Goal: Download file/media

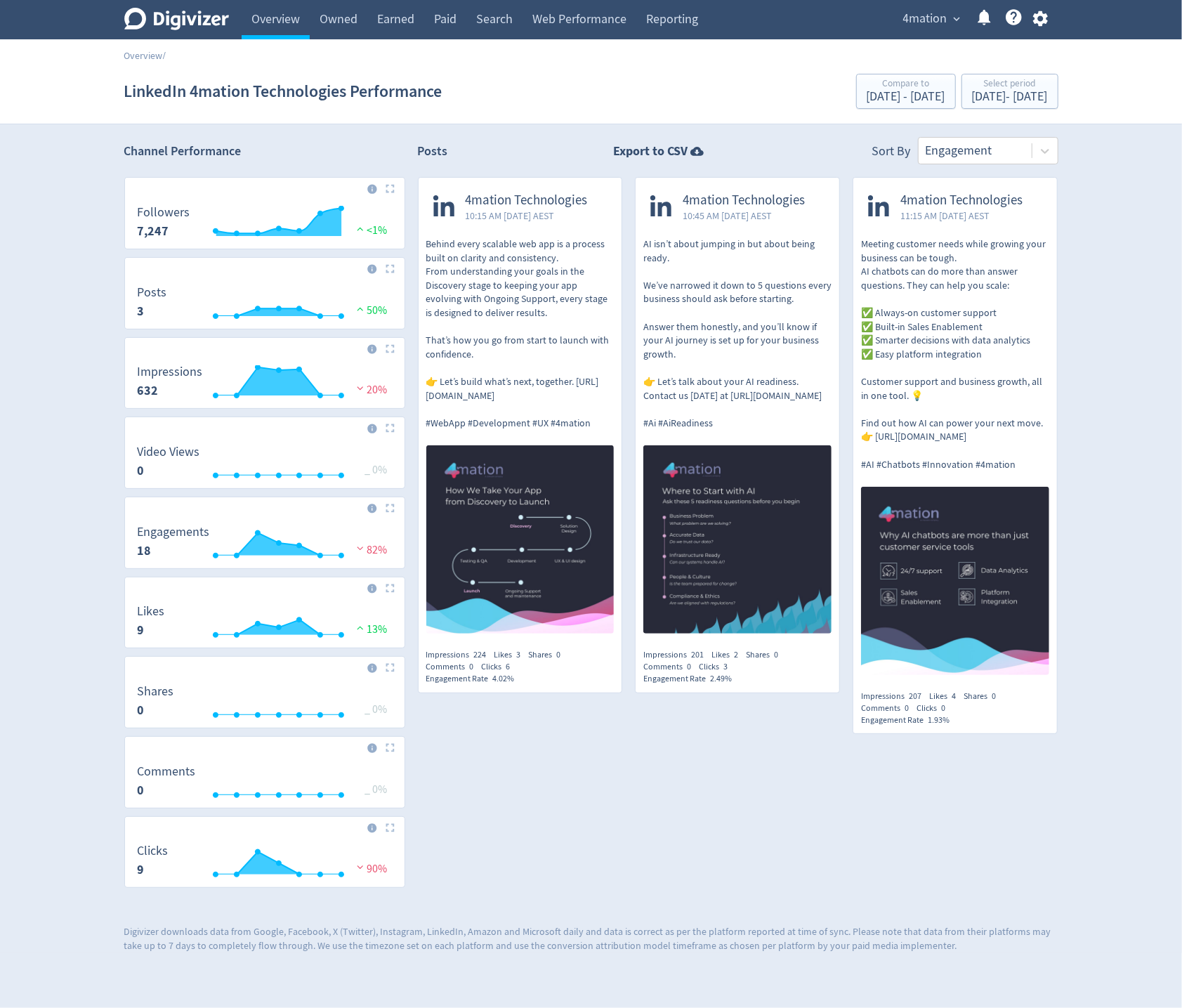
click at [387, 191] on img at bounding box center [390, 188] width 9 height 9
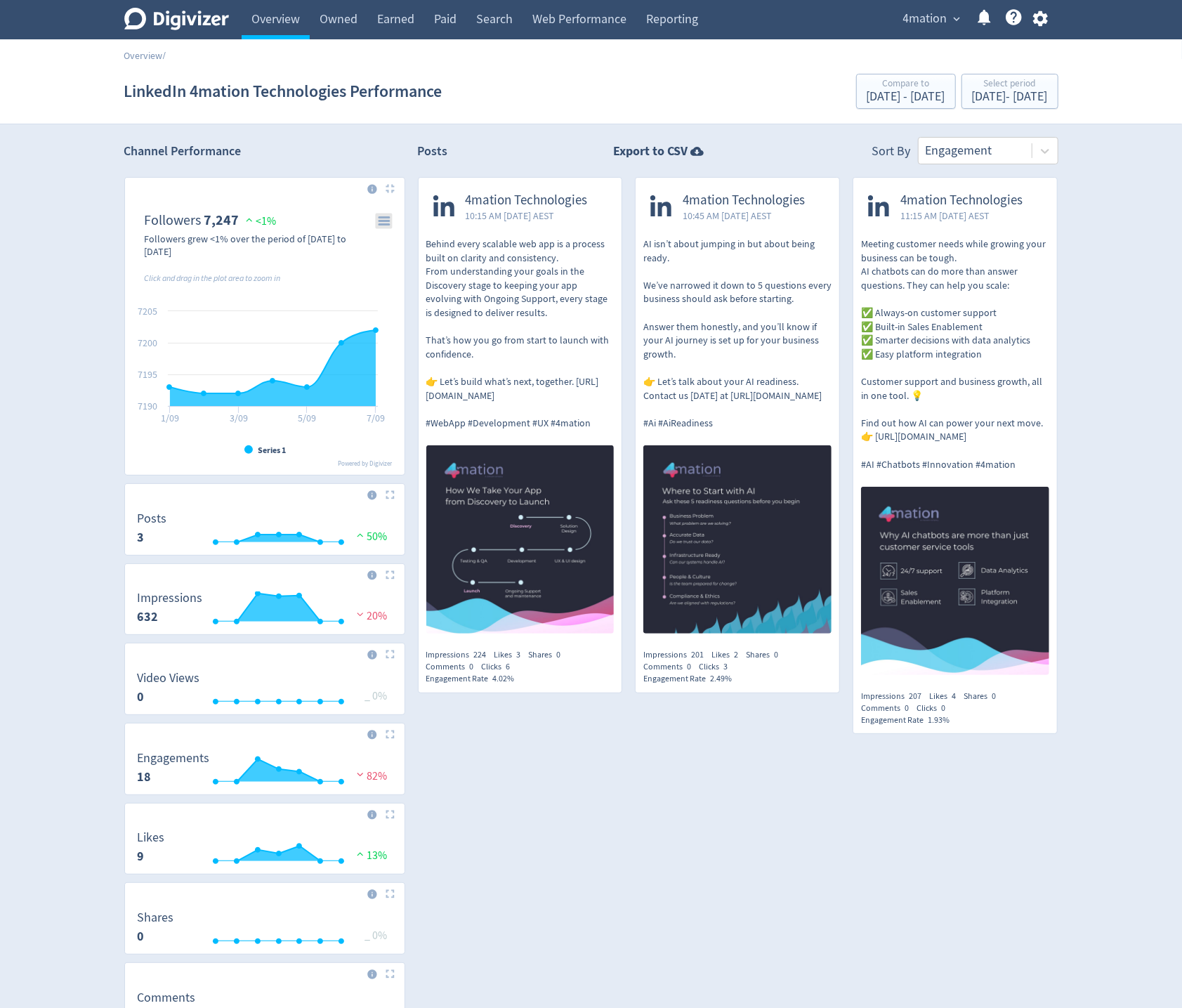
click at [389, 221] on rect "\a Followers\a 7,247\a" at bounding box center [383, 220] width 17 height 15
click at [389, 221] on div "Download PNG image Download SVG vector image Download JPEG image Download PDF d…" at bounding box center [338, 276] width 143 height 130
click at [972, 101] on div "[DATE] - [DATE]" at bounding box center [1010, 96] width 76 height 13
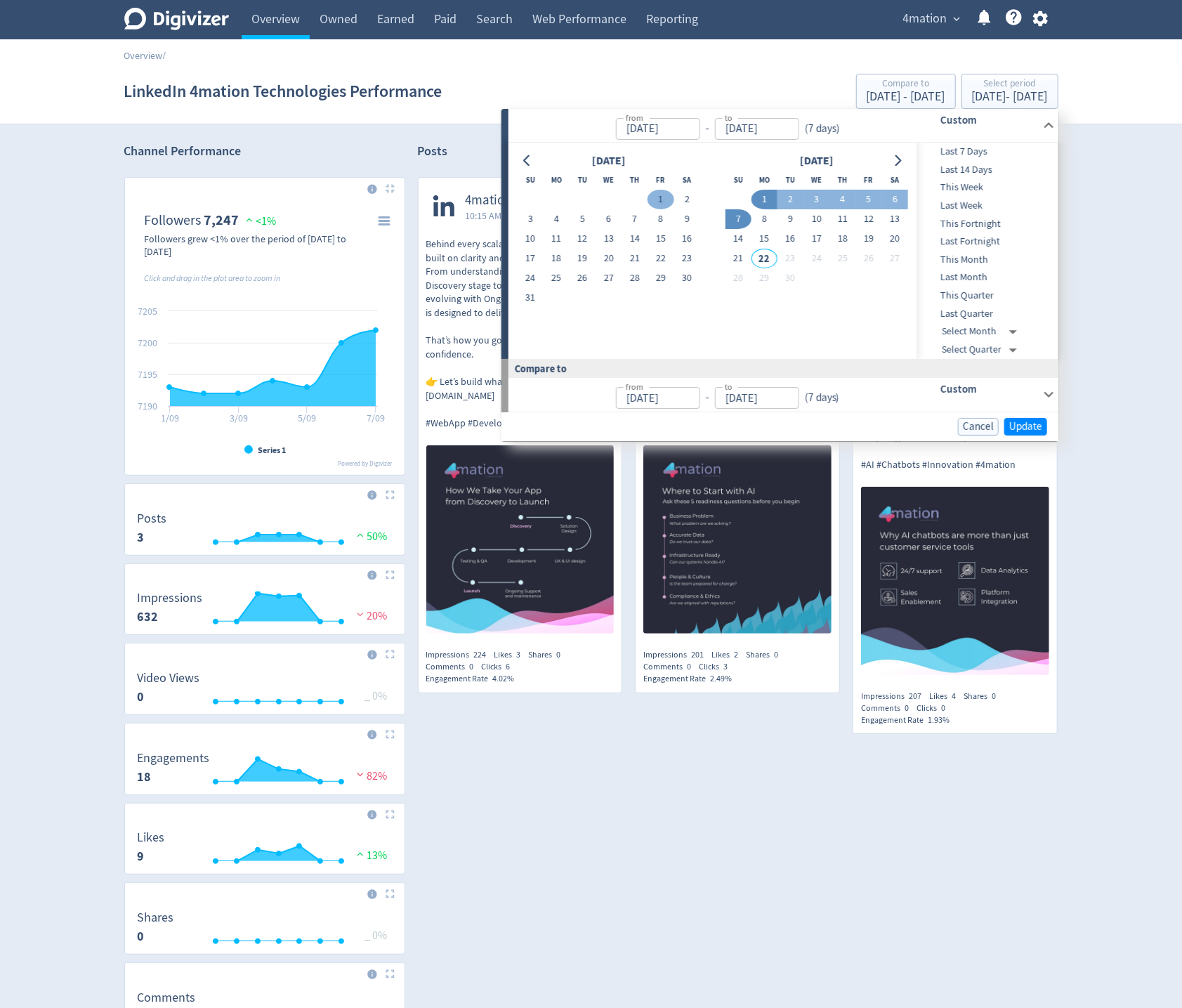
click at [653, 197] on button "1" at bounding box center [660, 200] width 26 height 20
type input "[DATE]"
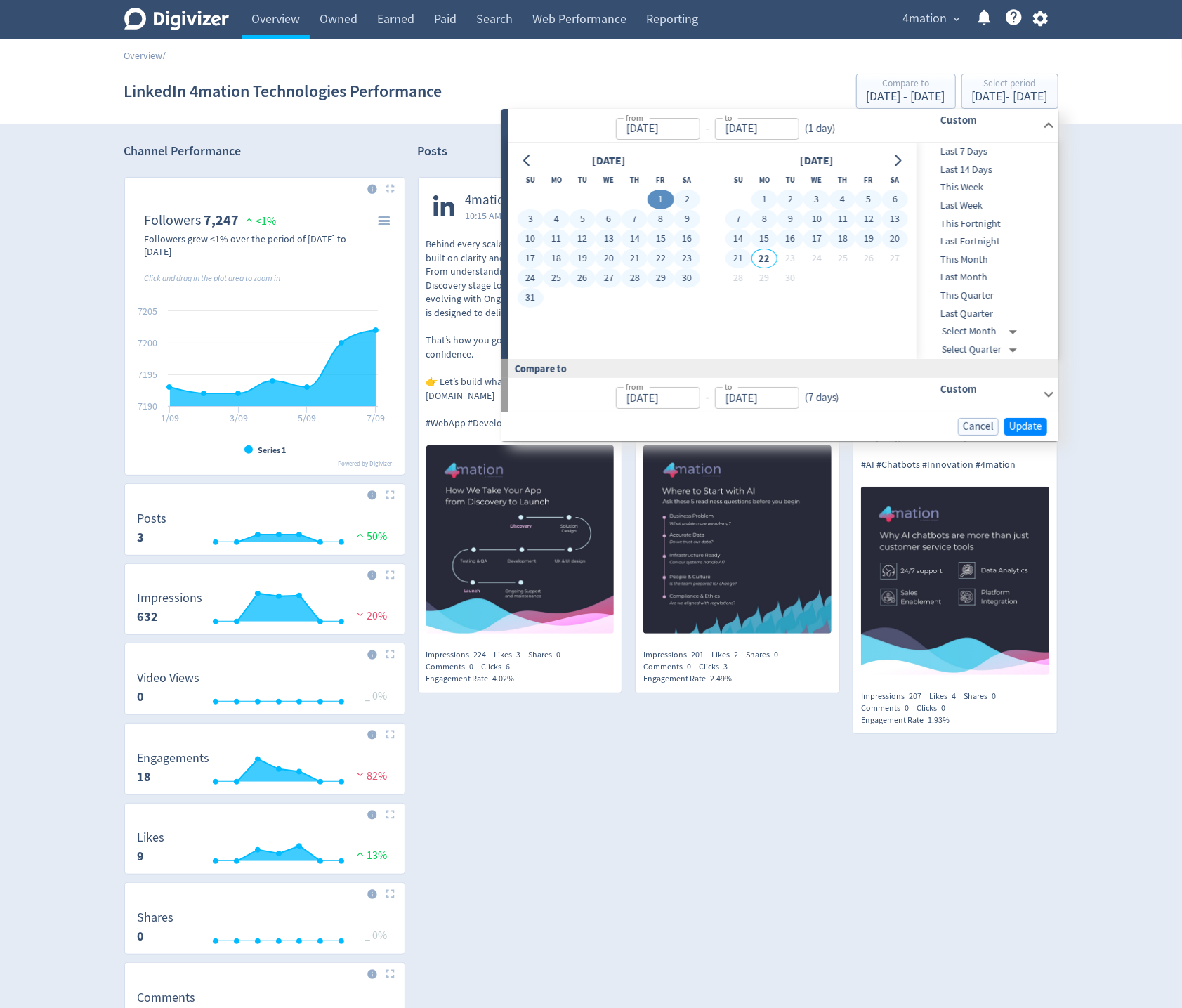
click at [745, 258] on button "21" at bounding box center [738, 258] width 26 height 20
type input "[DATE]"
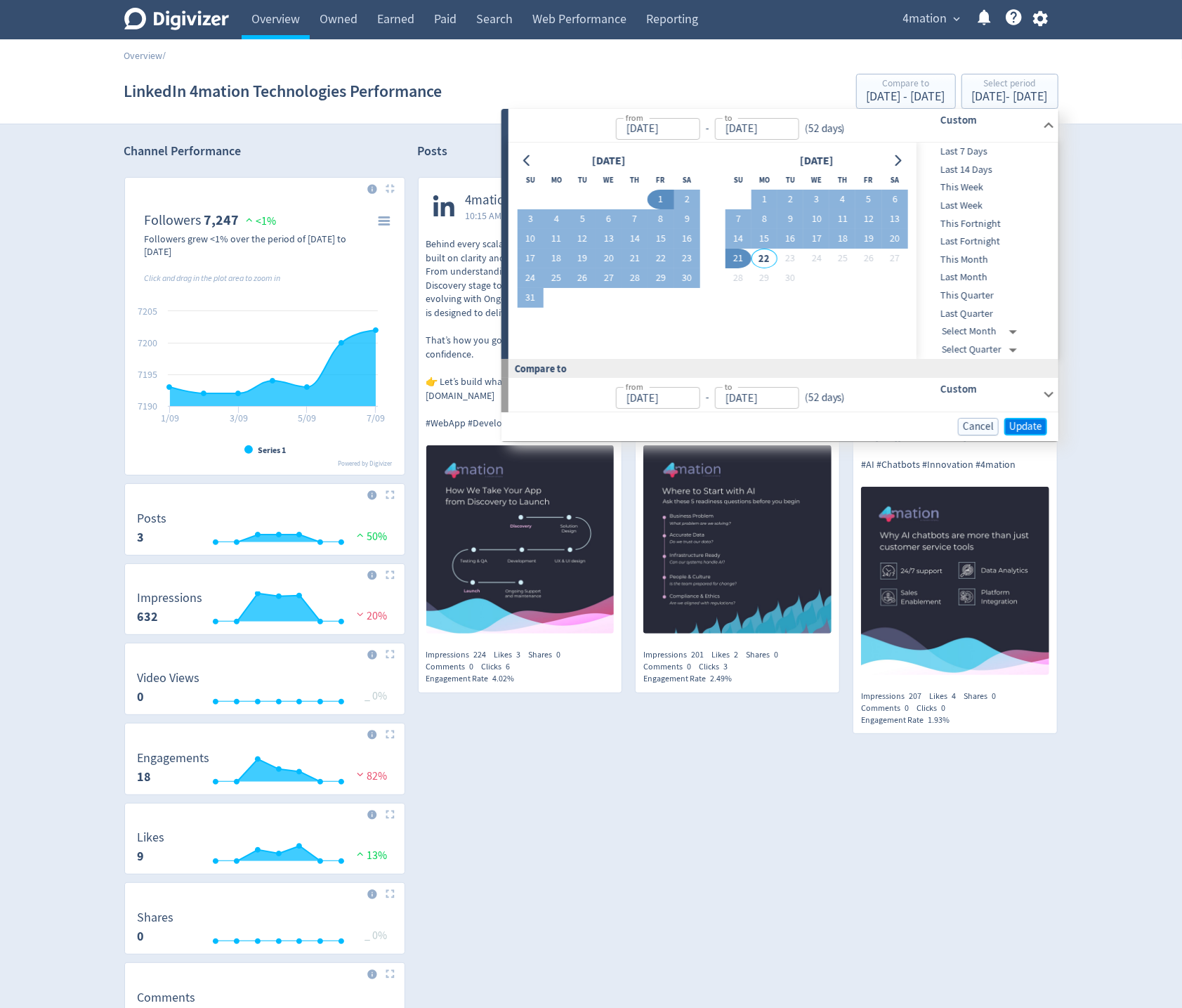
click at [1021, 426] on span "Update" at bounding box center [1026, 426] width 33 height 10
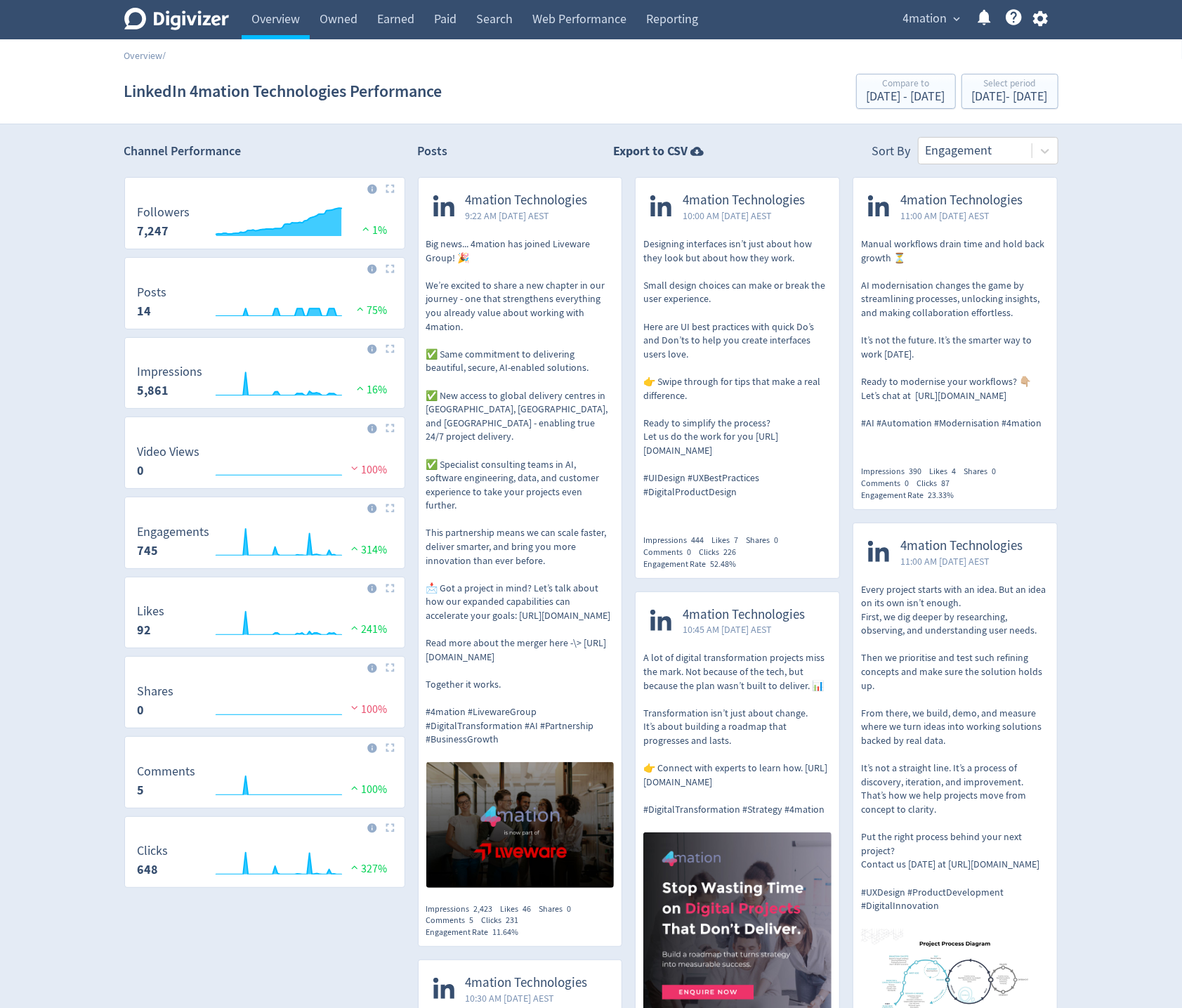
click at [390, 188] on img at bounding box center [390, 188] width 9 height 9
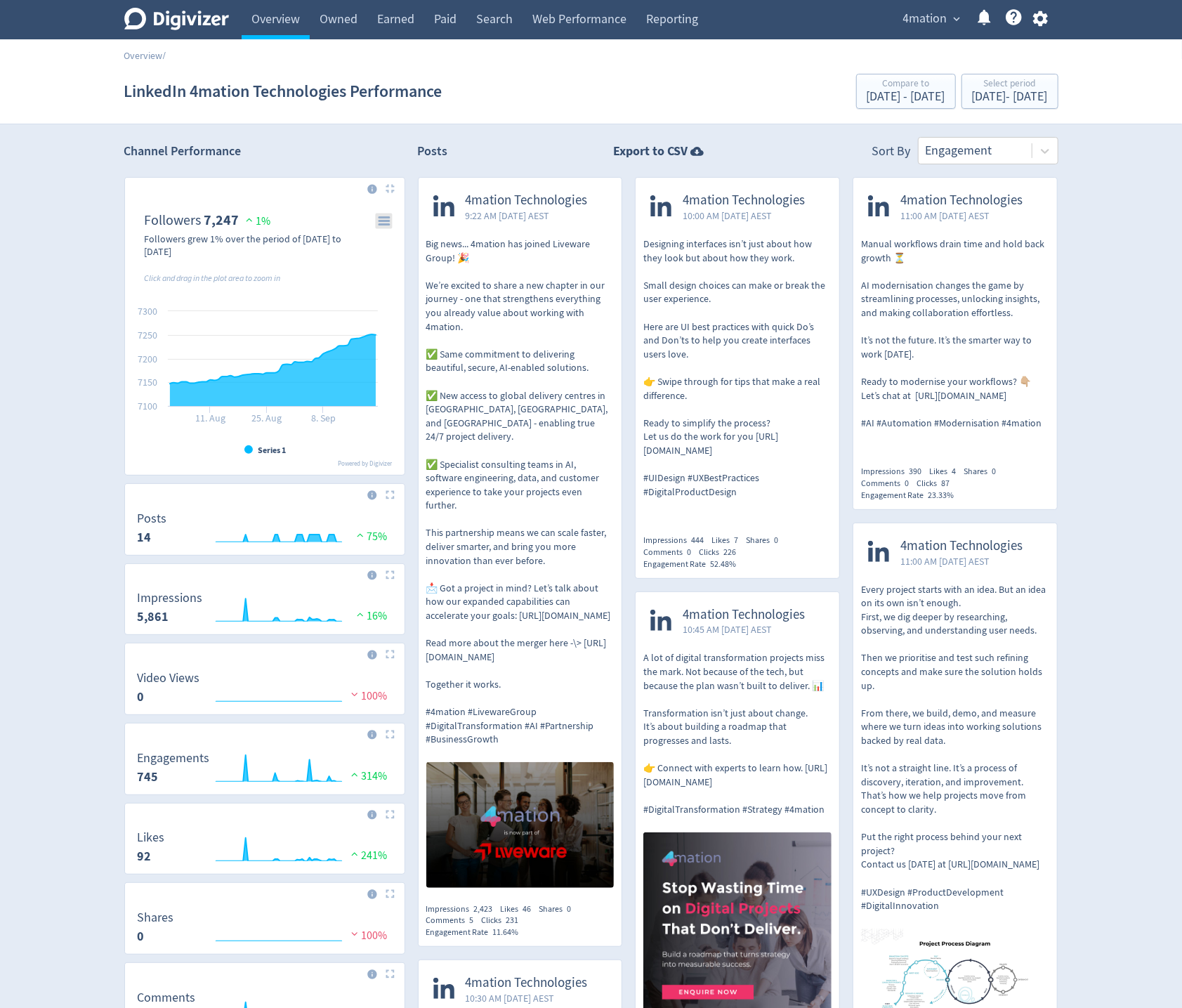
click at [380, 223] on icon "\a Followers\a 7,247\a" at bounding box center [384, 221] width 10 height 7
click at [304, 191] on div at bounding box center [264, 194] width 268 height 23
click at [387, 189] on img at bounding box center [390, 188] width 9 height 9
